Goal: Task Accomplishment & Management: Manage account settings

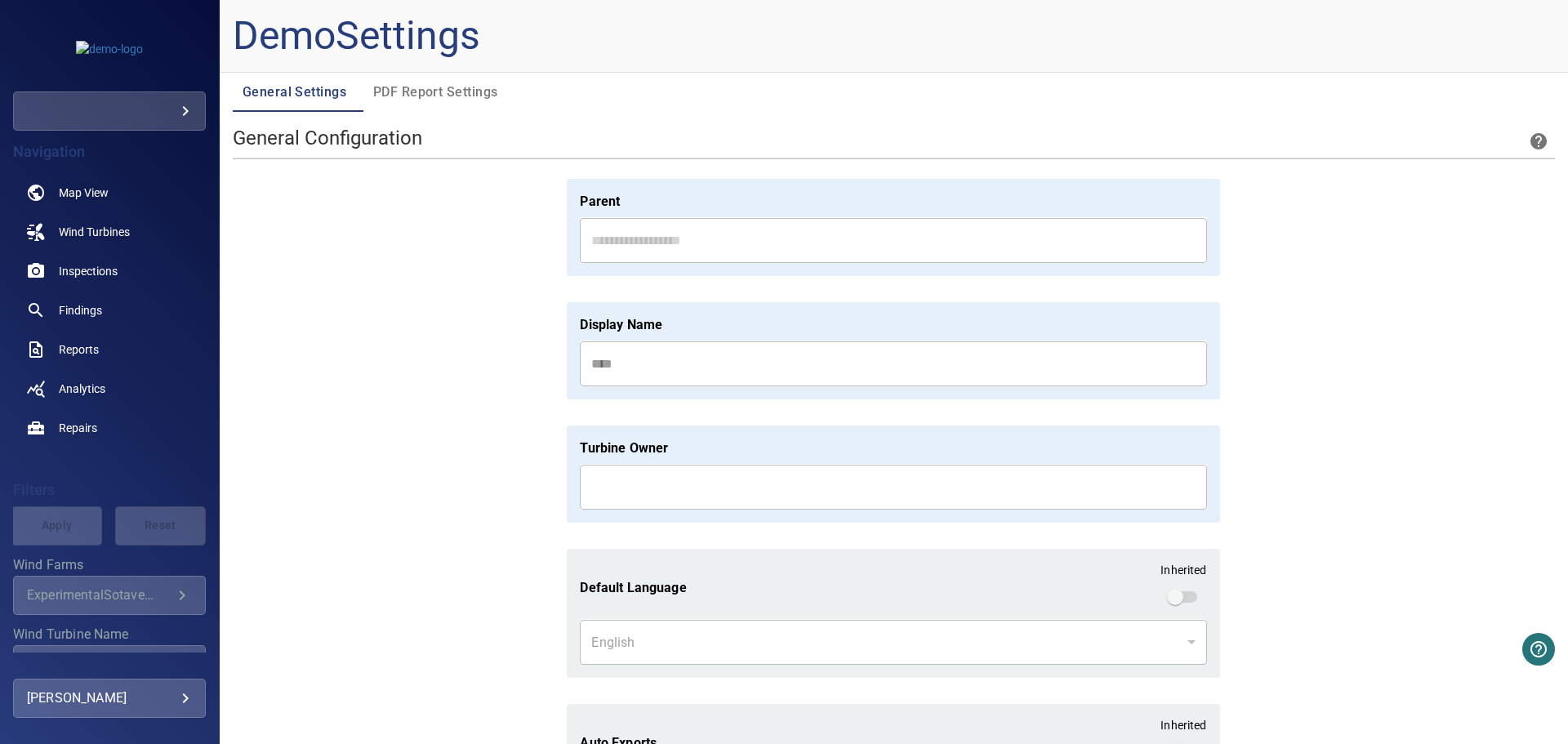
click at [418, 87] on span "PDF Report Settings" at bounding box center [436, 92] width 125 height 23
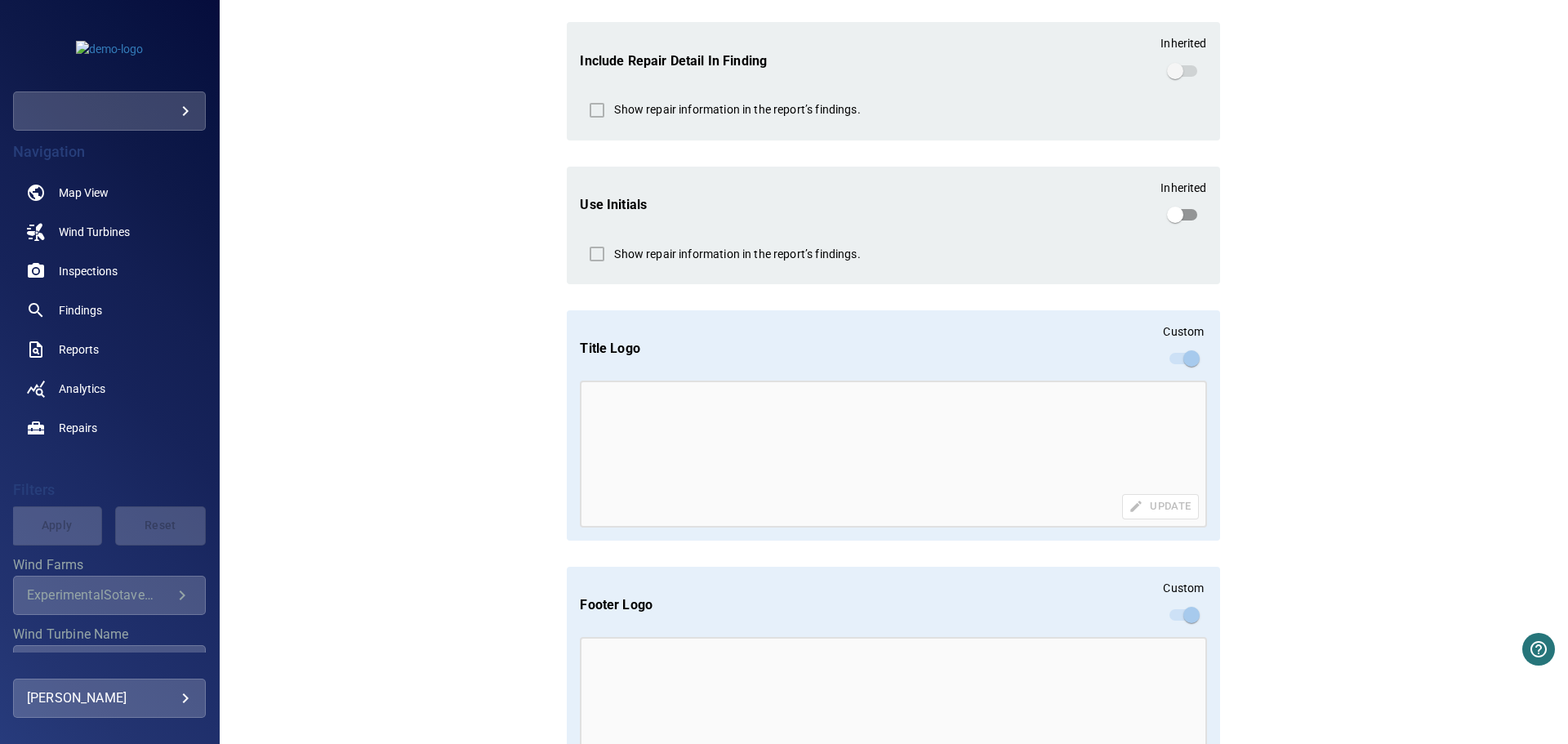
scroll to position [751, 0]
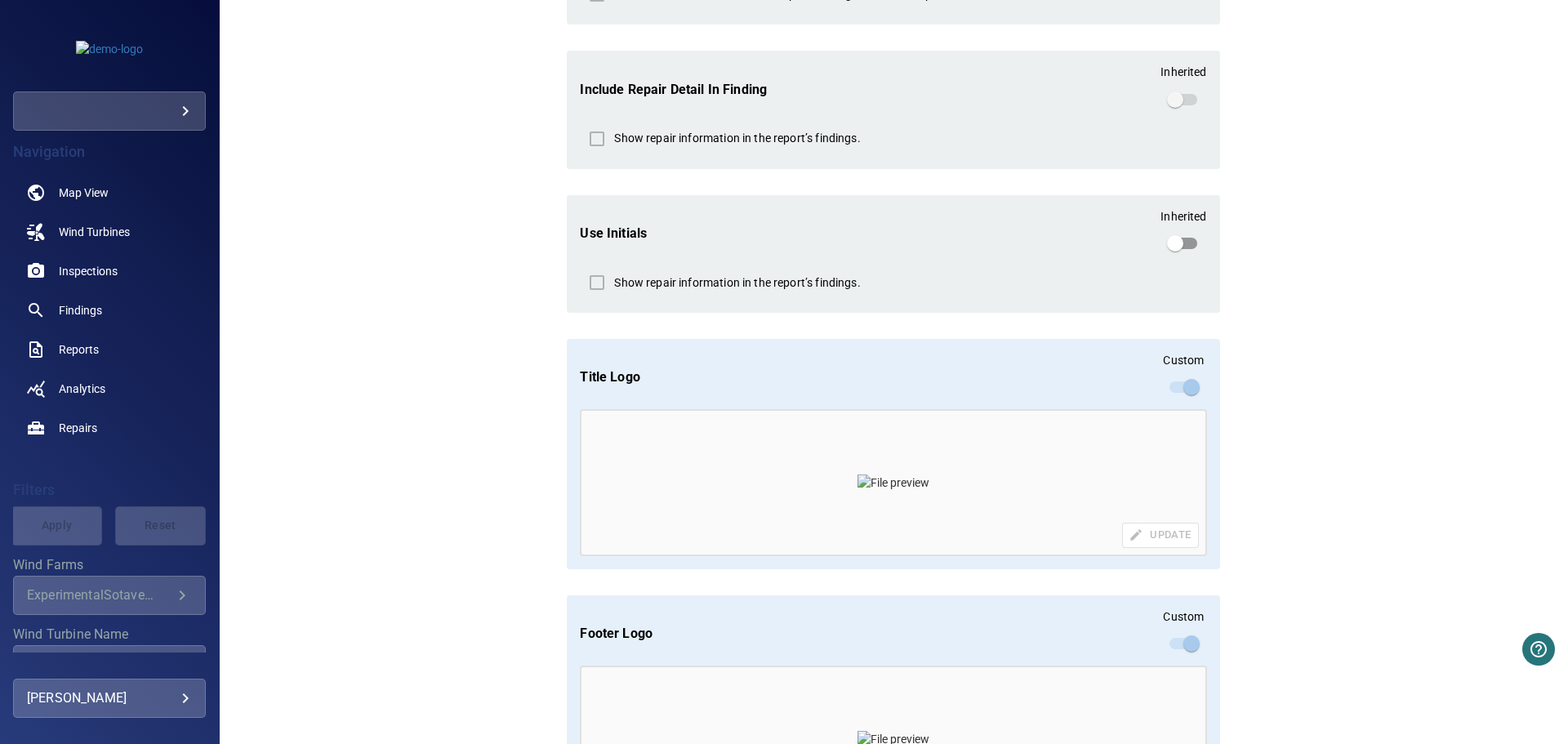
click at [596, 234] on label "Use Initials" at bounding box center [613, 233] width 67 height 18
copy label "Use Initials"
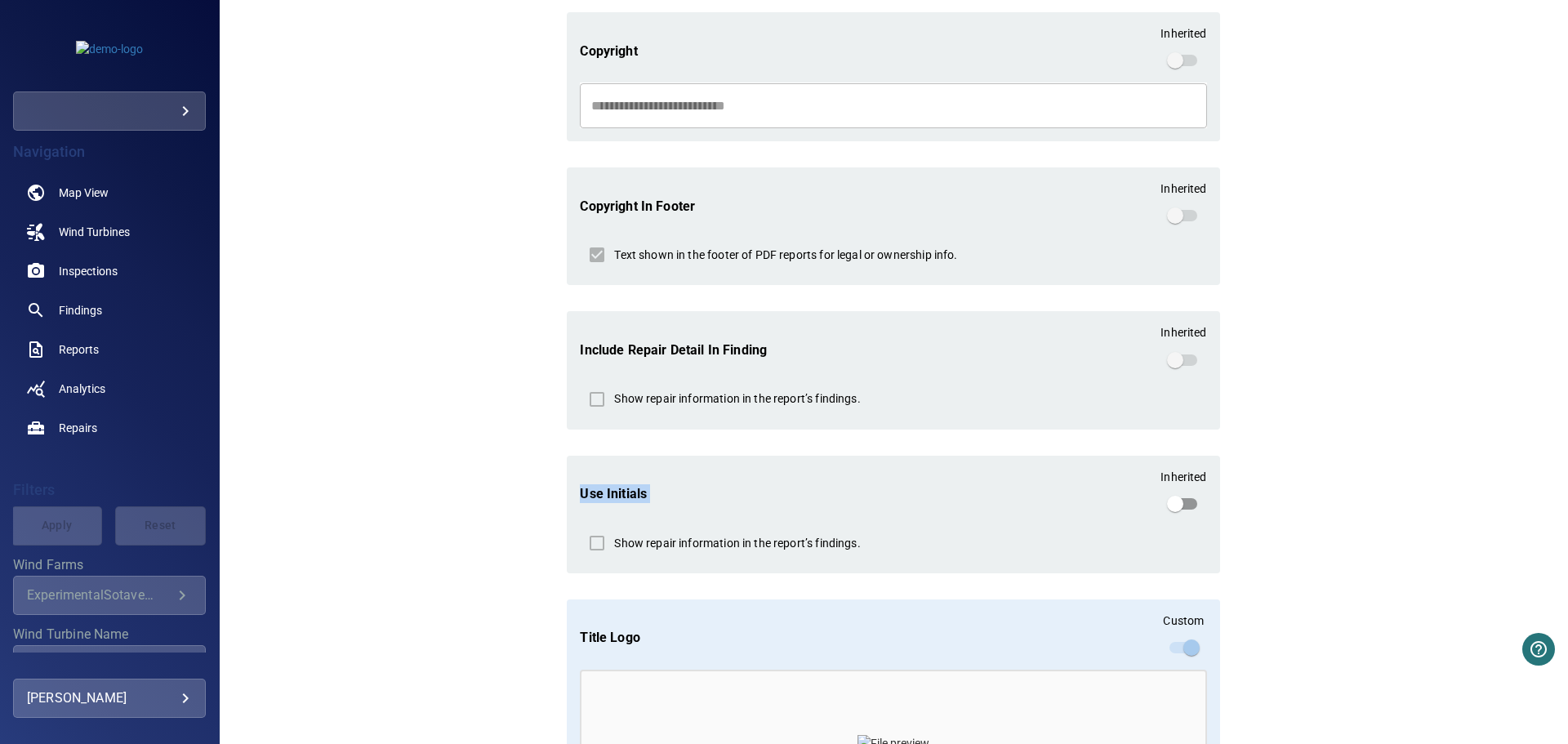
scroll to position [898, 0]
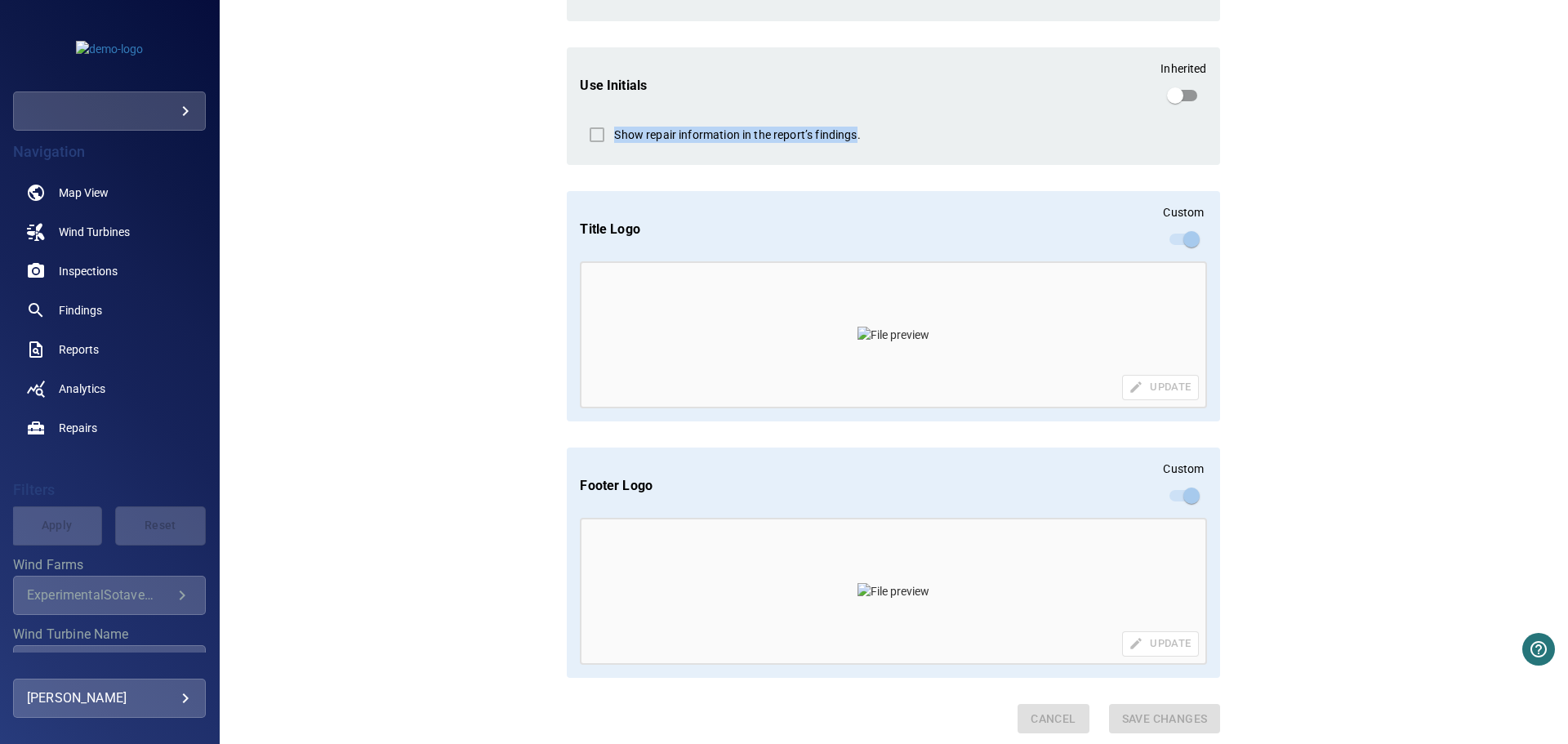
drag, startPoint x: 606, startPoint y: 135, endPoint x: 852, endPoint y: 131, distance: 246.0
click at [852, 131] on div "Show repair information in the report’s findings." at bounding box center [893, 134] width 627 height 34
copy p "Show repair information in the report’s findings"
